Goal: Information Seeking & Learning: Learn about a topic

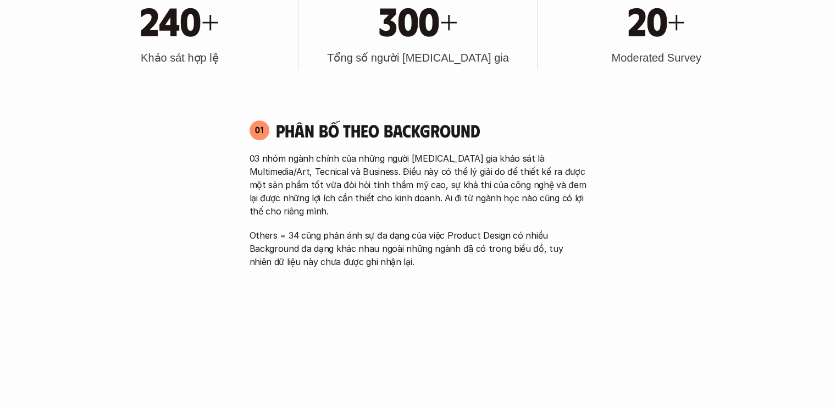
scroll to position [604, 0]
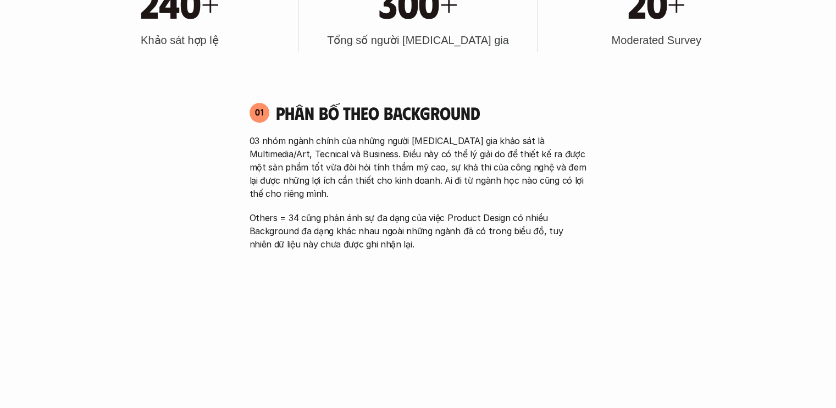
click at [374, 154] on p "03 nhóm ngành chính của những người [MEDICAL_DATA] gia khảo sát là Multimedia/A…" at bounding box center [417, 167] width 337 height 66
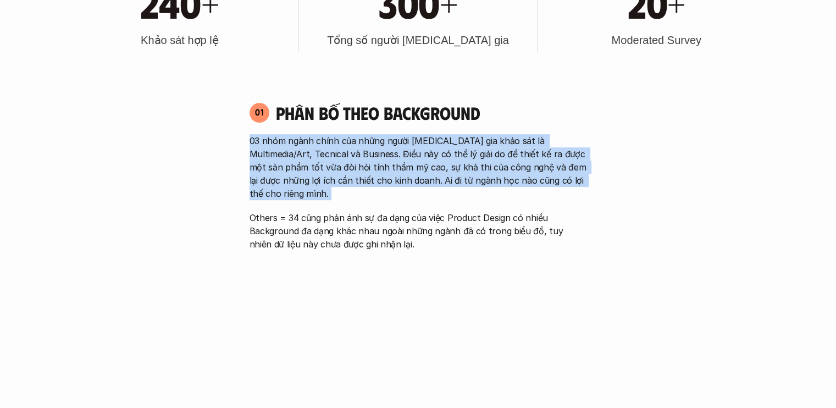
click at [374, 154] on p "03 nhóm ngành chính của những người [MEDICAL_DATA] gia khảo sát là Multimedia/A…" at bounding box center [417, 167] width 337 height 66
click at [418, 165] on p "03 nhóm ngành chính của những người [MEDICAL_DATA] gia khảo sát là Multimedia/A…" at bounding box center [417, 167] width 337 height 66
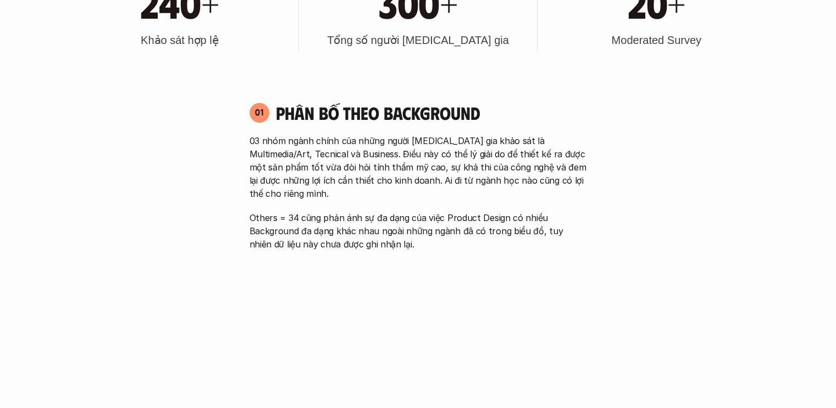
click at [375, 211] on p "Others = 34 cũng phản ánh sự đa dạng của việc Product Design có nhiều Backgroun…" at bounding box center [417, 231] width 337 height 40
click at [382, 170] on p "03 nhóm ngành chính của những người [MEDICAL_DATA] gia khảo sát là Multimedia/A…" at bounding box center [417, 167] width 337 height 66
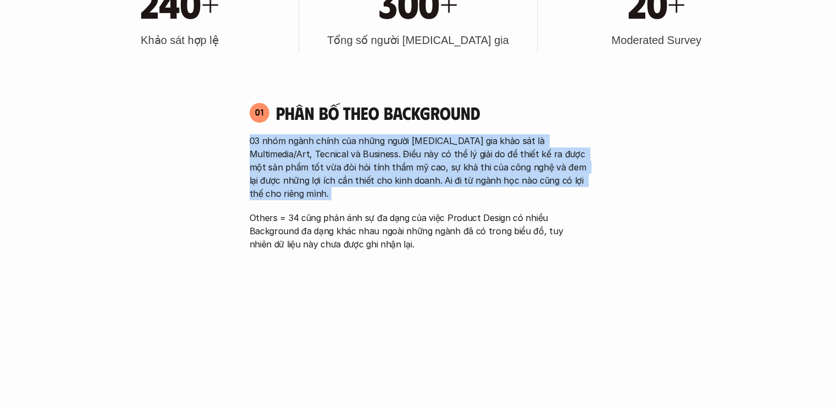
click at [382, 170] on p "03 nhóm ngành chính của những người [MEDICAL_DATA] gia khảo sát là Multimedia/A…" at bounding box center [417, 167] width 337 height 66
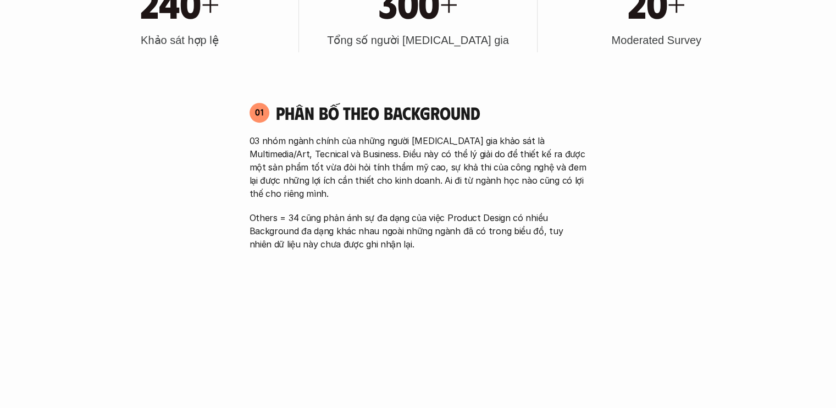
click at [424, 211] on p "Others = 34 cũng phản ánh sự đa dạng của việc Product Design có nhiều Backgroun…" at bounding box center [417, 231] width 337 height 40
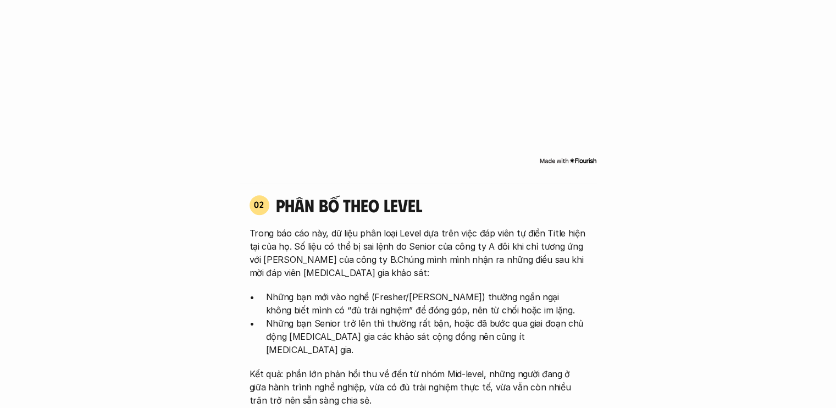
scroll to position [934, 0]
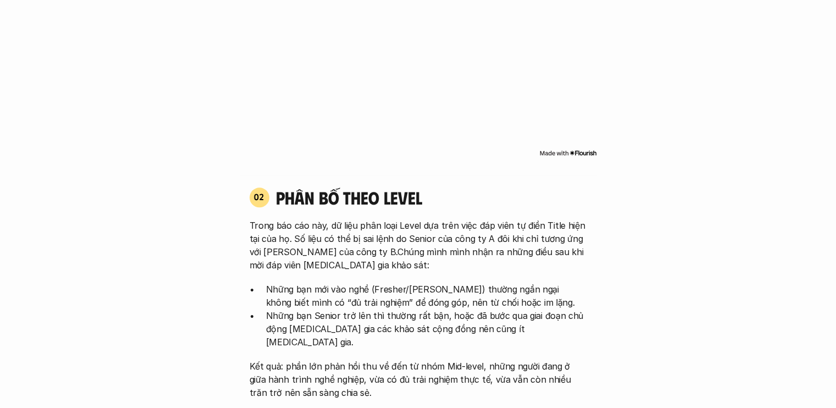
click at [392, 219] on p "Trong báo cáo này, dữ liệu phân loại Level dựa trên việc đáp viên tự điền Title…" at bounding box center [417, 245] width 337 height 53
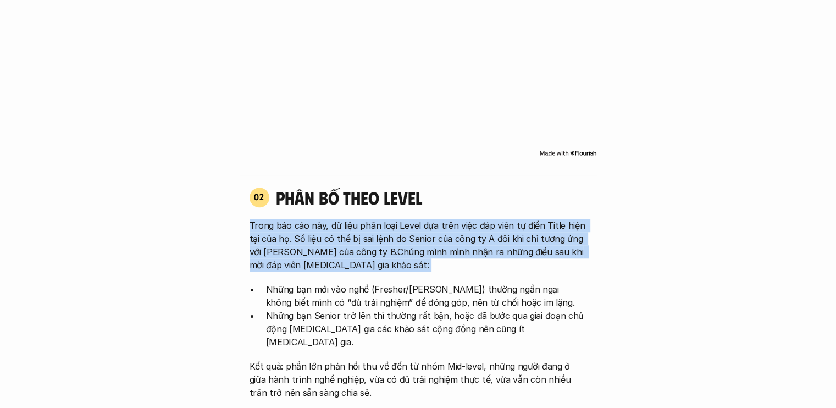
click at [392, 219] on p "Trong báo cáo này, dữ liệu phân loại Level dựa trên việc đáp viên tự điền Title…" at bounding box center [417, 245] width 337 height 53
click at [397, 219] on p "Trong báo cáo này, dữ liệu phân loại Level dựa trên việc đáp viên tự điền Title…" at bounding box center [417, 245] width 337 height 53
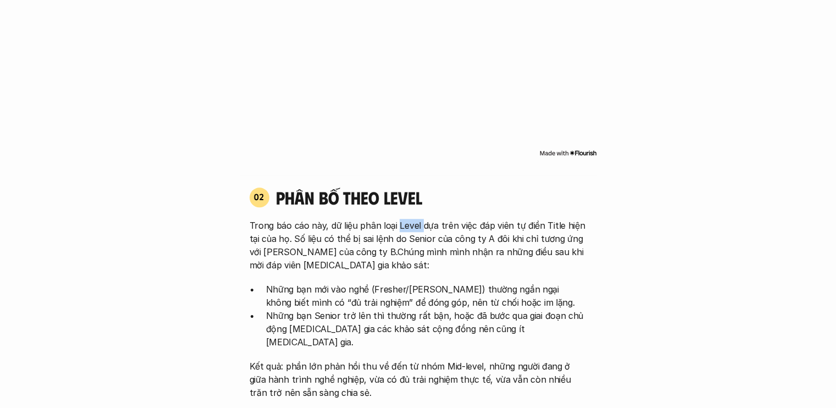
click at [397, 219] on p "Trong báo cáo này, dữ liệu phân loại Level dựa trên việc đáp viên tự điền Title…" at bounding box center [417, 245] width 337 height 53
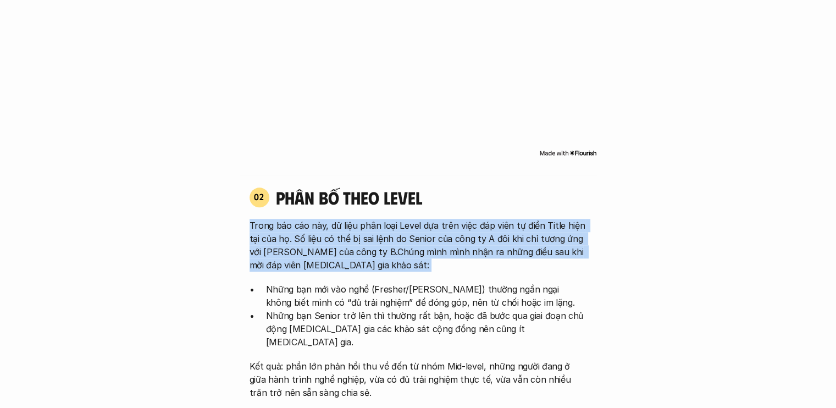
click at [397, 219] on p "Trong báo cáo này, dữ liệu phân loại Level dựa trên việc đáp viên tự điền Title…" at bounding box center [417, 245] width 337 height 53
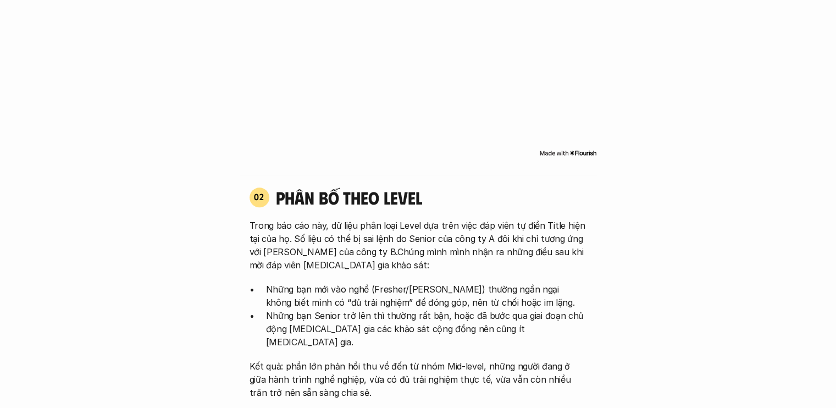
click at [415, 195] on div "02 phân bố theo Level Trong báo cáo này, dữ liệu phân loại Level dựa trên việc …" at bounding box center [418, 292] width 357 height 213
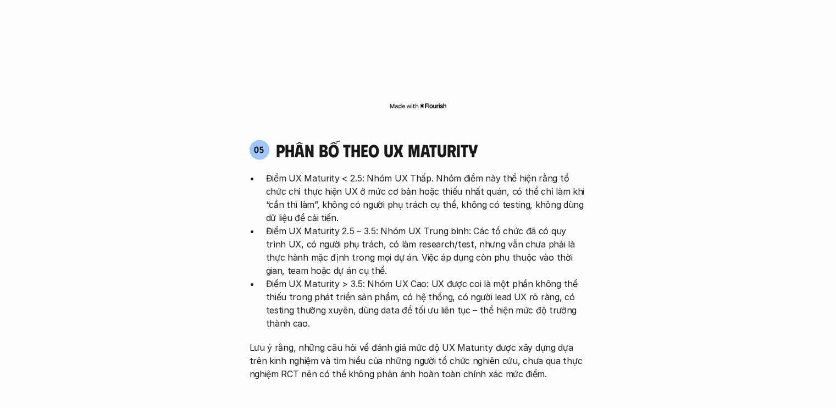
scroll to position [2143, 0]
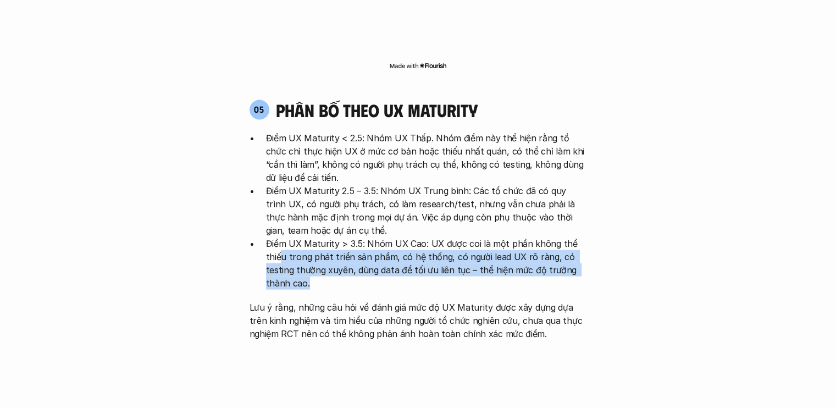
drag, startPoint x: 282, startPoint y: 191, endPoint x: 601, endPoint y: 220, distance: 320.5
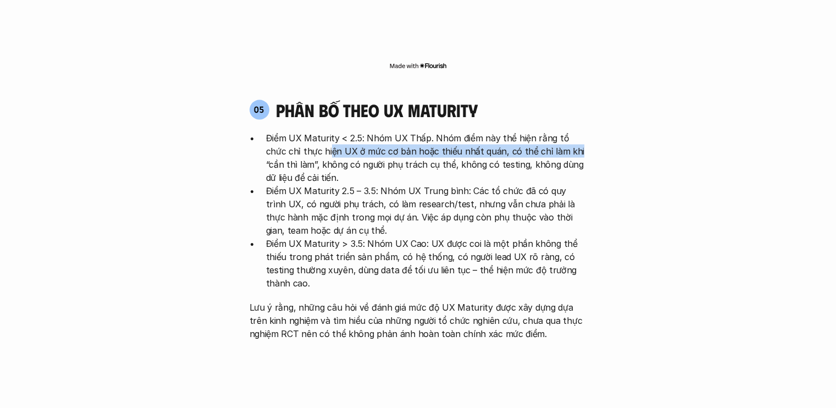
drag, startPoint x: 318, startPoint y: 81, endPoint x: 549, endPoint y: 81, distance: 231.8
click at [549, 131] on p "Điểm UX Maturity < 2.5: Nhóm UX Thấp. Nhóm điểm này thể hiện rằng tổ chức chỉ t…" at bounding box center [426, 157] width 321 height 53
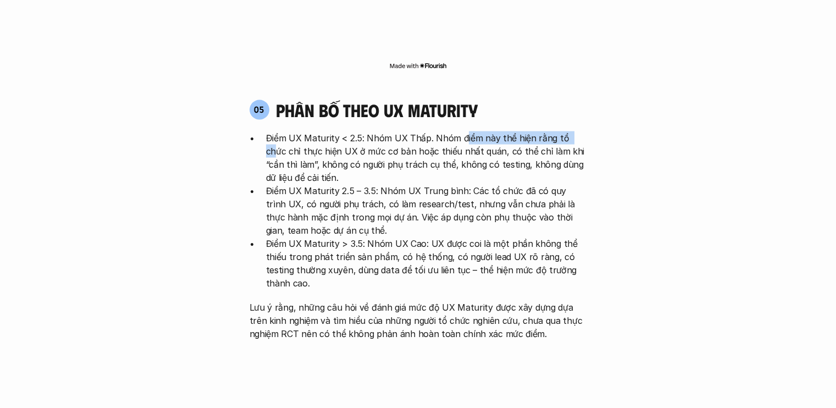
drag, startPoint x: 464, startPoint y: 72, endPoint x: 570, endPoint y: 70, distance: 106.6
click at [570, 131] on p "Điểm UX Maturity < 2.5: Nhóm UX Thấp. Nhóm điểm này thể hiện rằng tổ chức chỉ t…" at bounding box center [426, 157] width 321 height 53
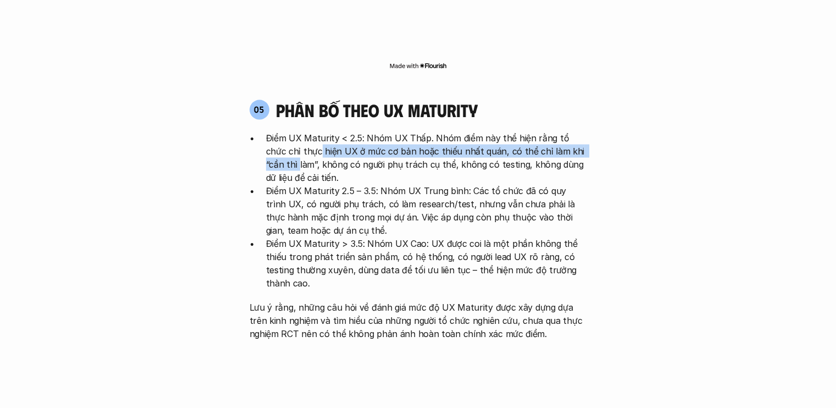
drag, startPoint x: 296, startPoint y: 84, endPoint x: 636, endPoint y: 85, distance: 340.1
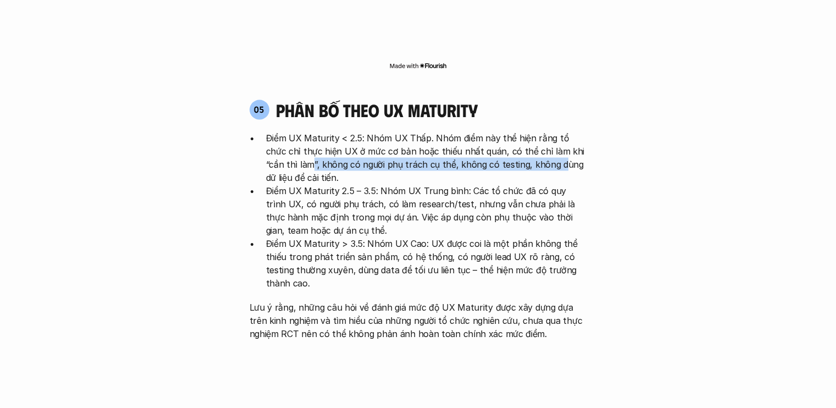
drag, startPoint x: 279, startPoint y: 103, endPoint x: 527, endPoint y: 99, distance: 248.9
click at [527, 131] on p "Điểm UX Maturity < 2.5: Nhóm UX Thấp. Nhóm điểm này thể hiện rằng tổ chức chỉ t…" at bounding box center [426, 157] width 321 height 53
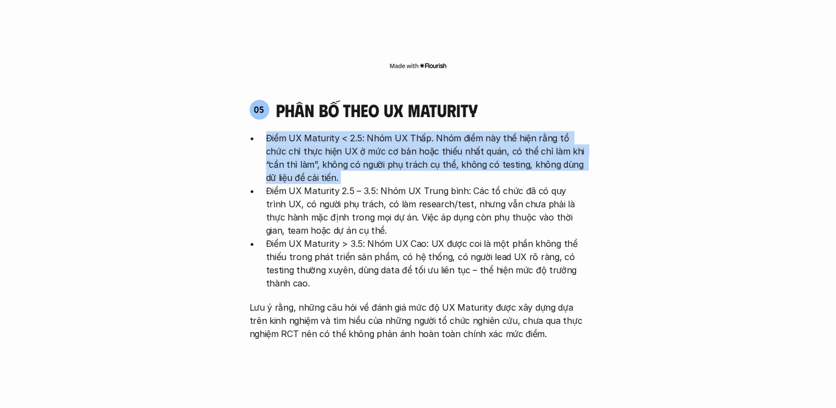
click at [527, 131] on p "Điểm UX Maturity < 2.5: Nhóm UX Thấp. Nhóm điểm này thể hiện rằng tổ chức chỉ t…" at bounding box center [426, 157] width 321 height 53
click at [541, 131] on p "Điểm UX Maturity < 2.5: Nhóm UX Thấp. Nhóm điểm này thể hiện rằng tổ chức chỉ t…" at bounding box center [426, 157] width 321 height 53
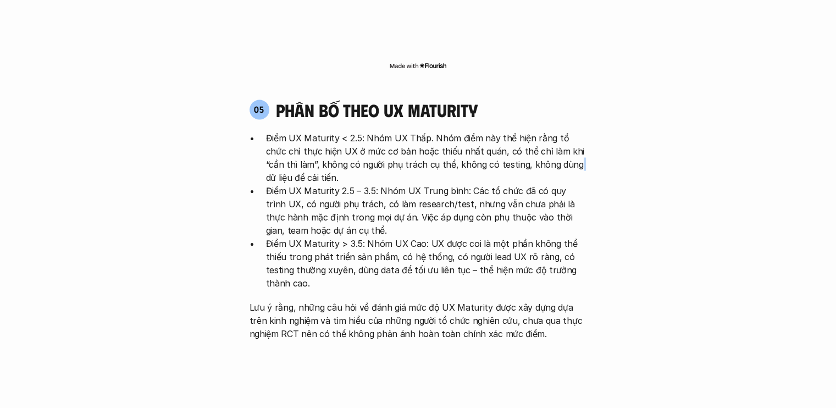
click at [541, 131] on p "Điểm UX Maturity < 2.5: Nhóm UX Thấp. Nhóm điểm này thể hiện rằng tổ chức chỉ t…" at bounding box center [426, 157] width 321 height 53
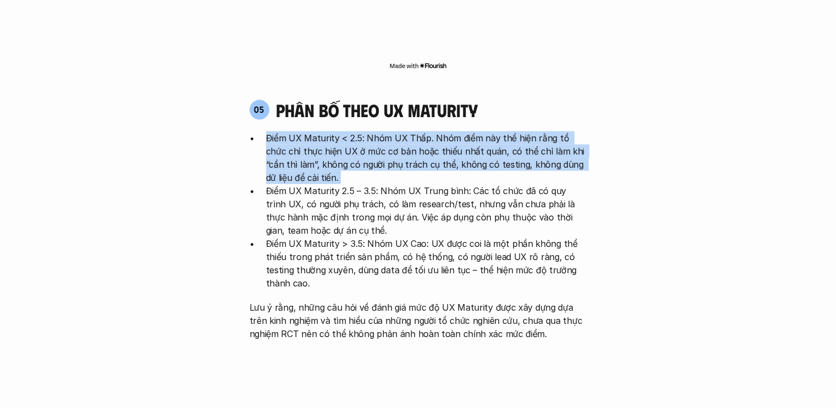
click at [541, 131] on p "Điểm UX Maturity < 2.5: Nhóm UX Thấp. Nhóm điểm này thể hiện rằng tổ chức chỉ t…" at bounding box center [426, 157] width 321 height 53
click at [545, 131] on p "Điểm UX Maturity < 2.5: Nhóm UX Thấp. Nhóm điểm này thể hiện rằng tổ chức chỉ t…" at bounding box center [426, 157] width 321 height 53
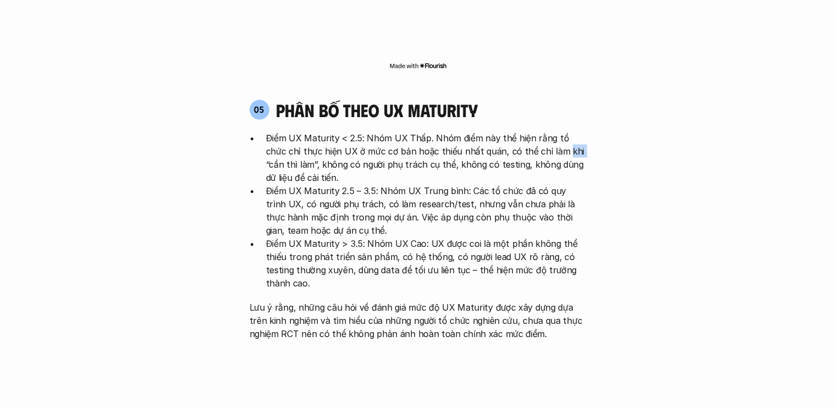
click at [545, 131] on p "Điểm UX Maturity < 2.5: Nhóm UX Thấp. Nhóm điểm này thể hiện rằng tổ chức chỉ t…" at bounding box center [426, 157] width 321 height 53
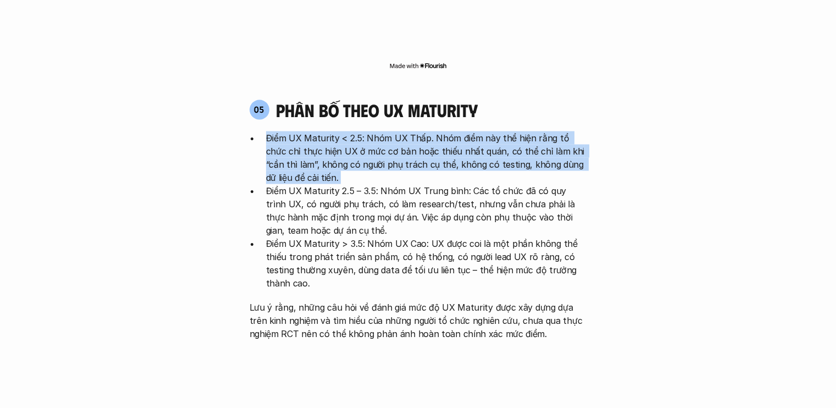
click at [545, 131] on p "Điểm UX Maturity < 2.5: Nhóm UX Thấp. Nhóm điểm này thể hiện rằng tổ chức chỉ t…" at bounding box center [426, 157] width 321 height 53
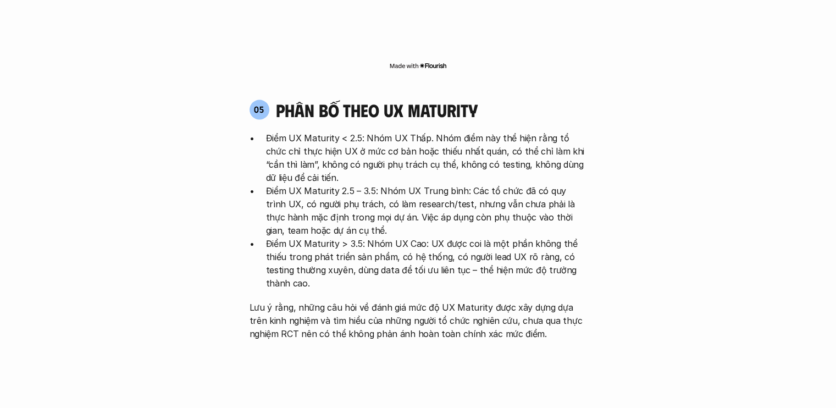
click at [437, 301] on p "Lưu ý rằng, những câu hỏi về đánh giá mức độ UX Maturity được xây dựng dựa trên…" at bounding box center [417, 321] width 337 height 40
click at [438, 301] on p "Lưu ý rằng, những câu hỏi về đánh giá mức độ UX Maturity được xây dựng dựa trên…" at bounding box center [417, 321] width 337 height 40
click at [439, 301] on p "Lưu ý rằng, những câu hỏi về đánh giá mức độ UX Maturity được xây dựng dựa trên…" at bounding box center [417, 321] width 337 height 40
click at [277, 301] on p "Lưu ý rằng, những câu hỏi về đánh giá mức độ UX Maturity được xây dựng dựa trên…" at bounding box center [417, 321] width 337 height 40
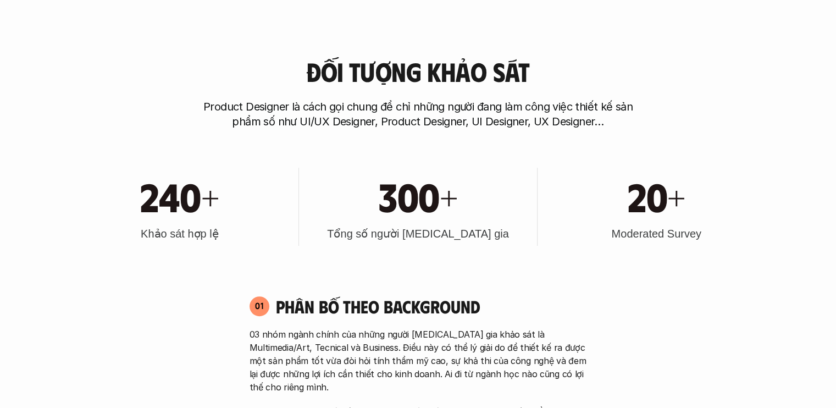
scroll to position [0, 0]
